Goal: Information Seeking & Learning: Find specific page/section

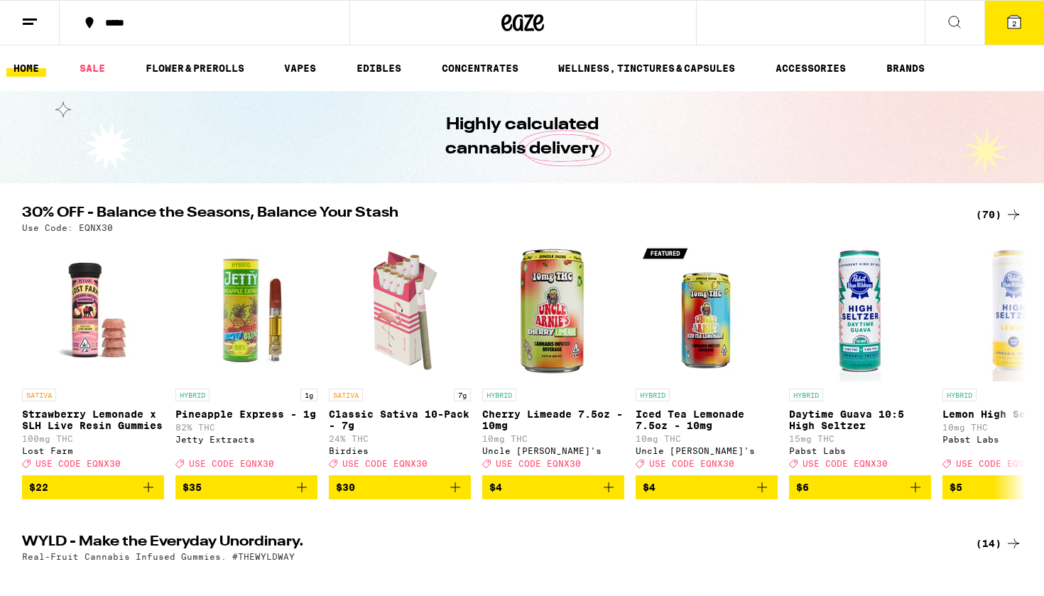
click at [1023, 18] on button "2" at bounding box center [1014, 23] width 60 height 44
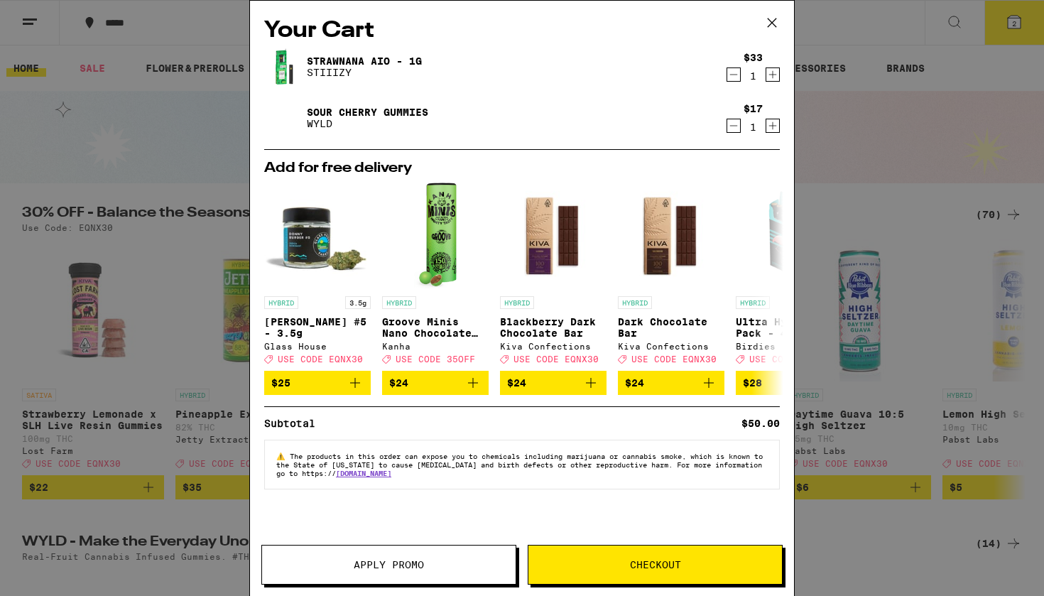
click at [768, 23] on icon at bounding box center [771, 22] width 21 height 21
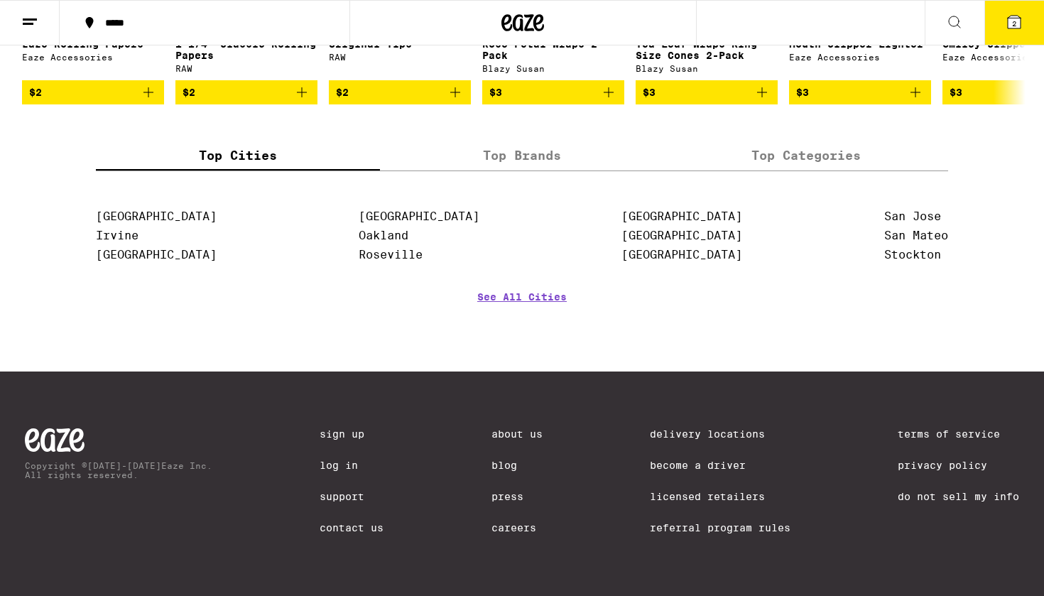
scroll to position [6451, 0]
click at [322, 494] on link "Support" at bounding box center [352, 496] width 64 height 11
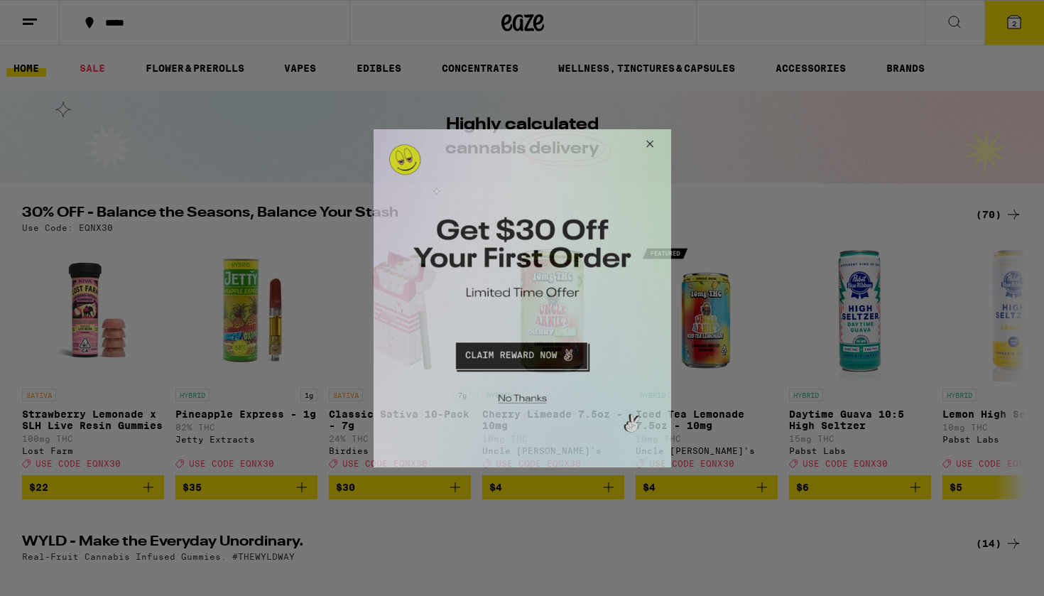
scroll to position [0, 0]
